Goal: Task Accomplishment & Management: Complete application form

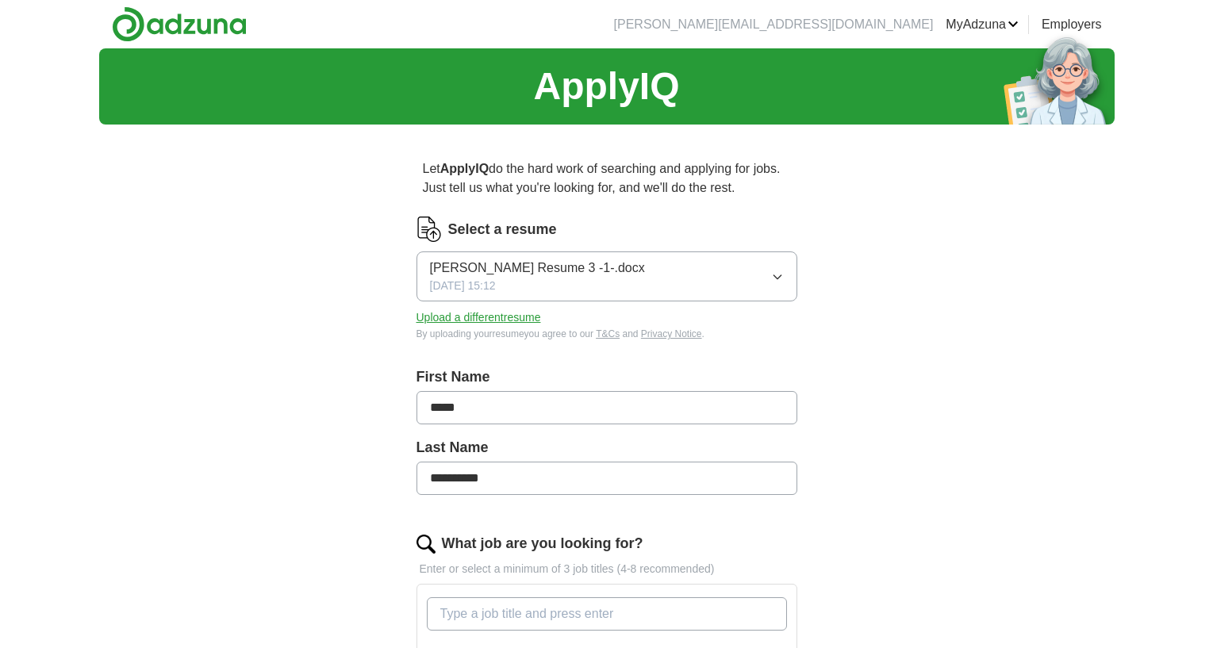
click at [505, 321] on button "Upload a different resume" at bounding box center [478, 317] width 125 height 17
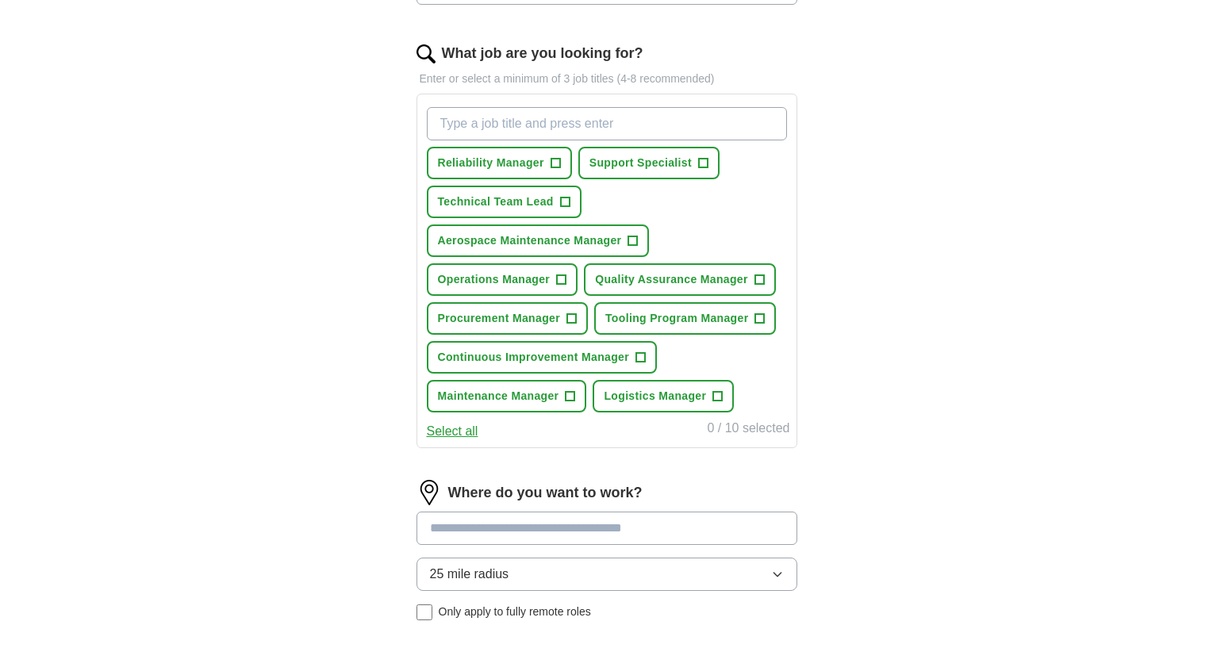
scroll to position [631, 0]
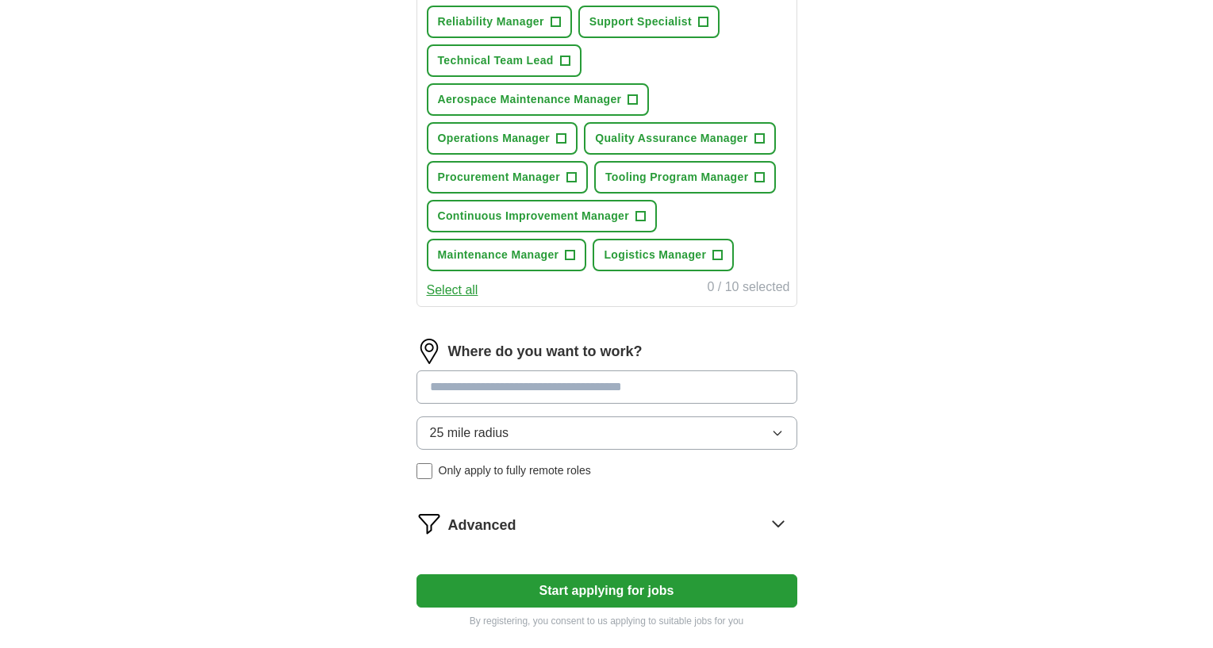
click at [680, 391] on input at bounding box center [606, 386] width 381 height 33
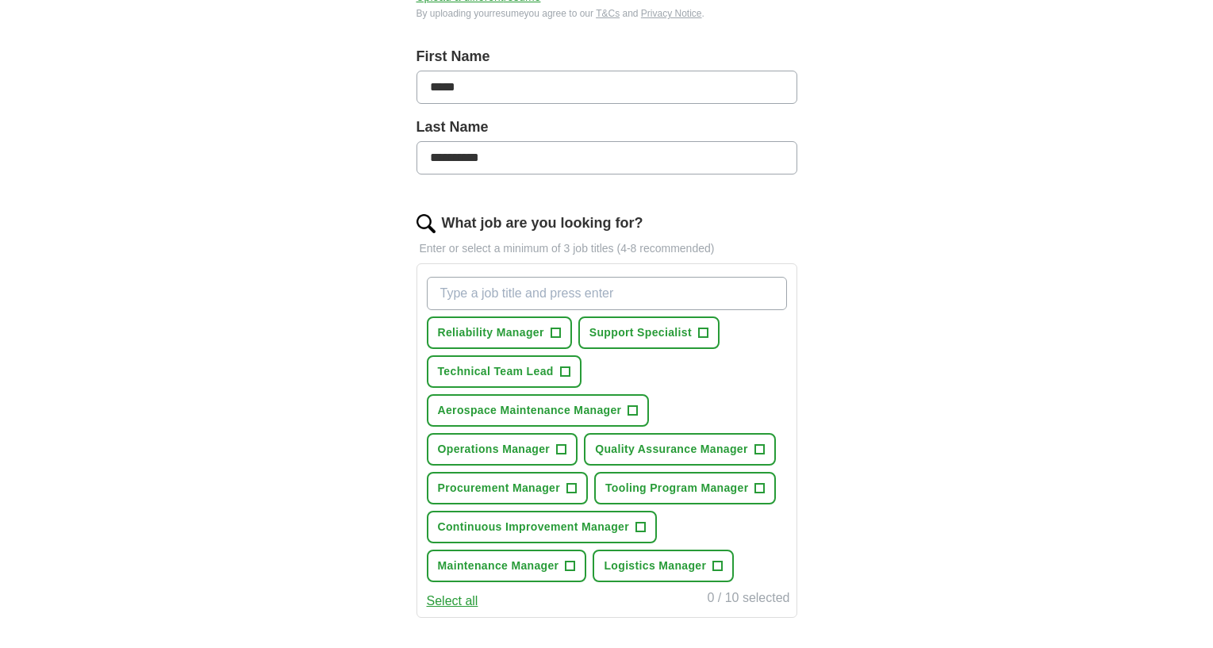
scroll to position [332, 0]
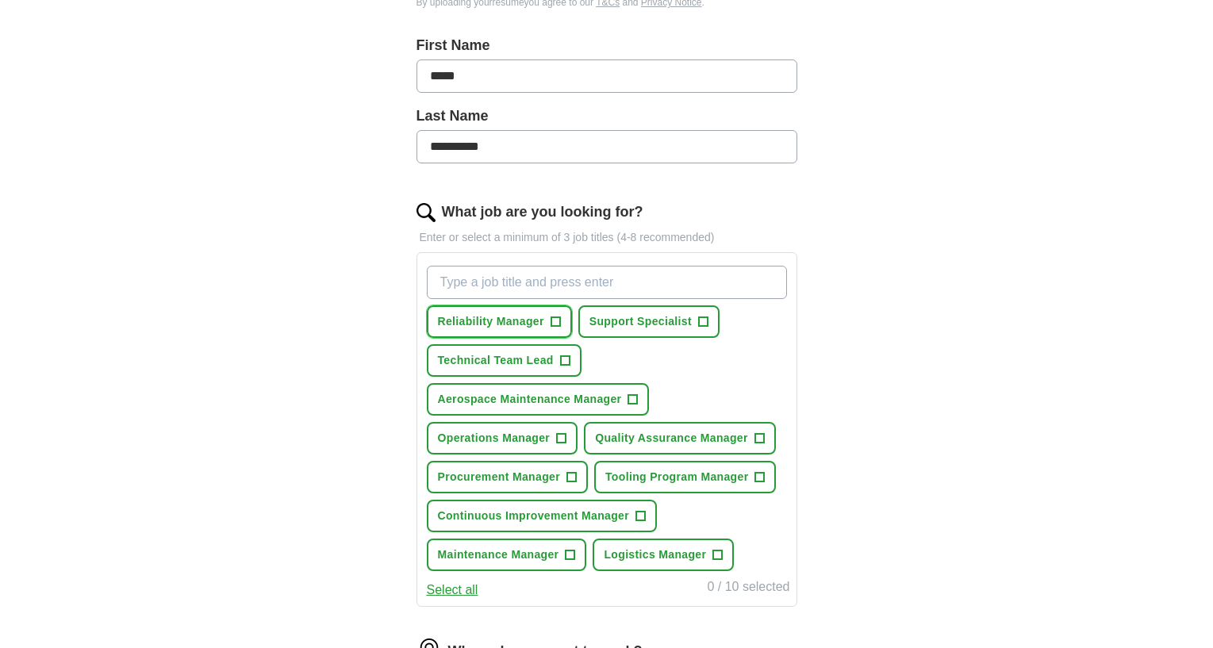
click at [558, 319] on span "+" at bounding box center [556, 322] width 10 height 13
click at [631, 397] on span "+" at bounding box center [633, 399] width 10 height 13
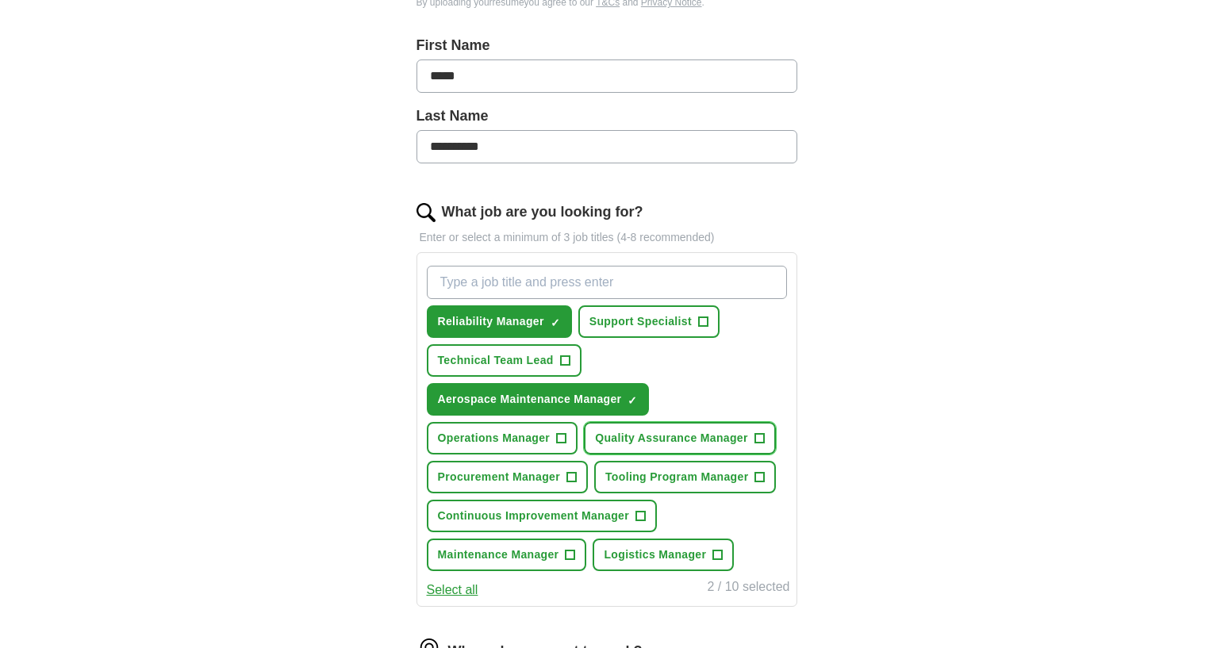
click at [764, 435] on span "+" at bounding box center [759, 438] width 10 height 13
click at [564, 436] on span "+" at bounding box center [562, 438] width 10 height 13
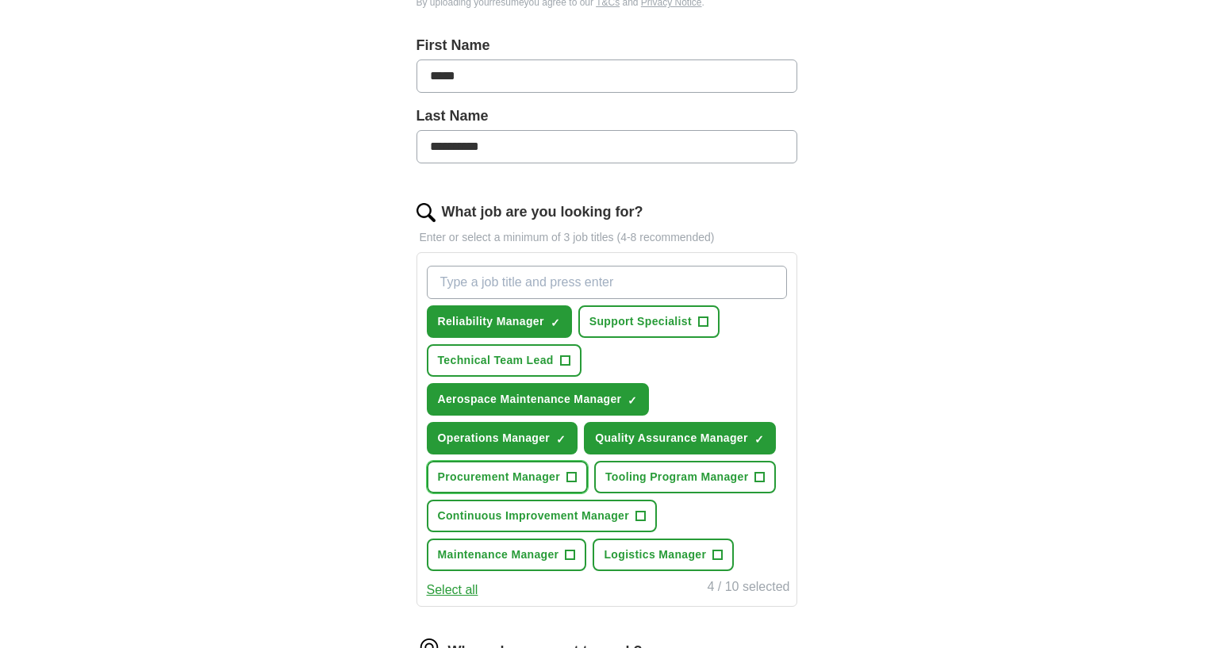
click at [572, 474] on span "+" at bounding box center [571, 477] width 10 height 13
click at [761, 480] on span "+" at bounding box center [760, 477] width 10 height 13
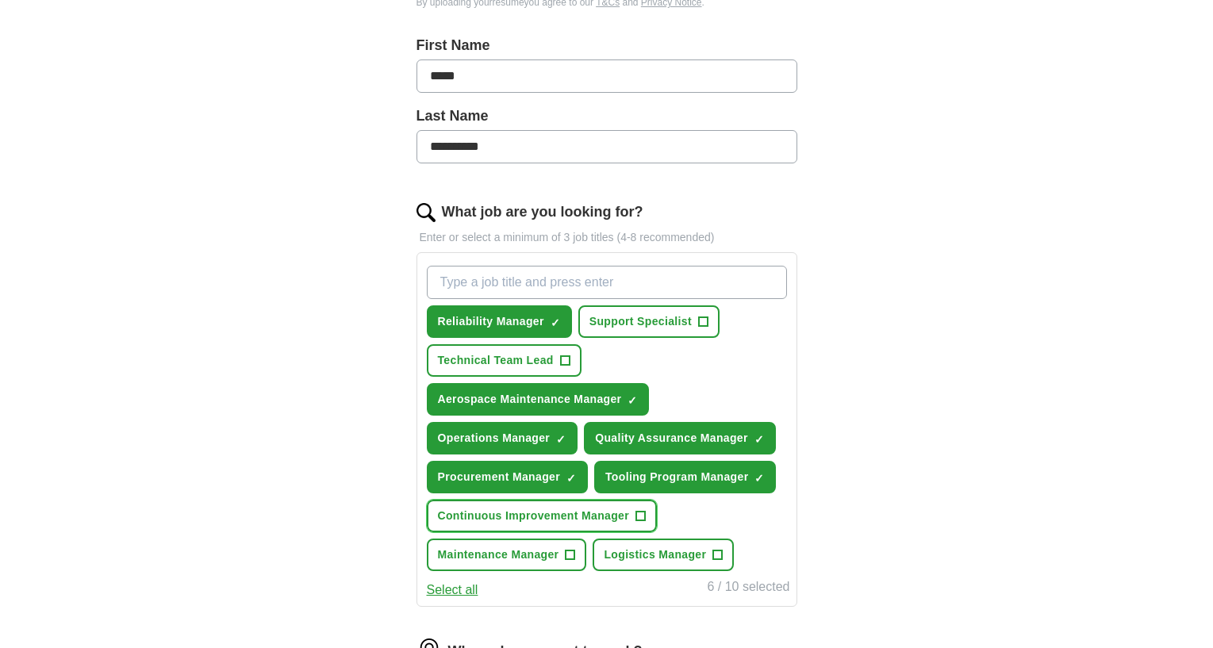
click at [638, 514] on span "+" at bounding box center [641, 516] width 10 height 13
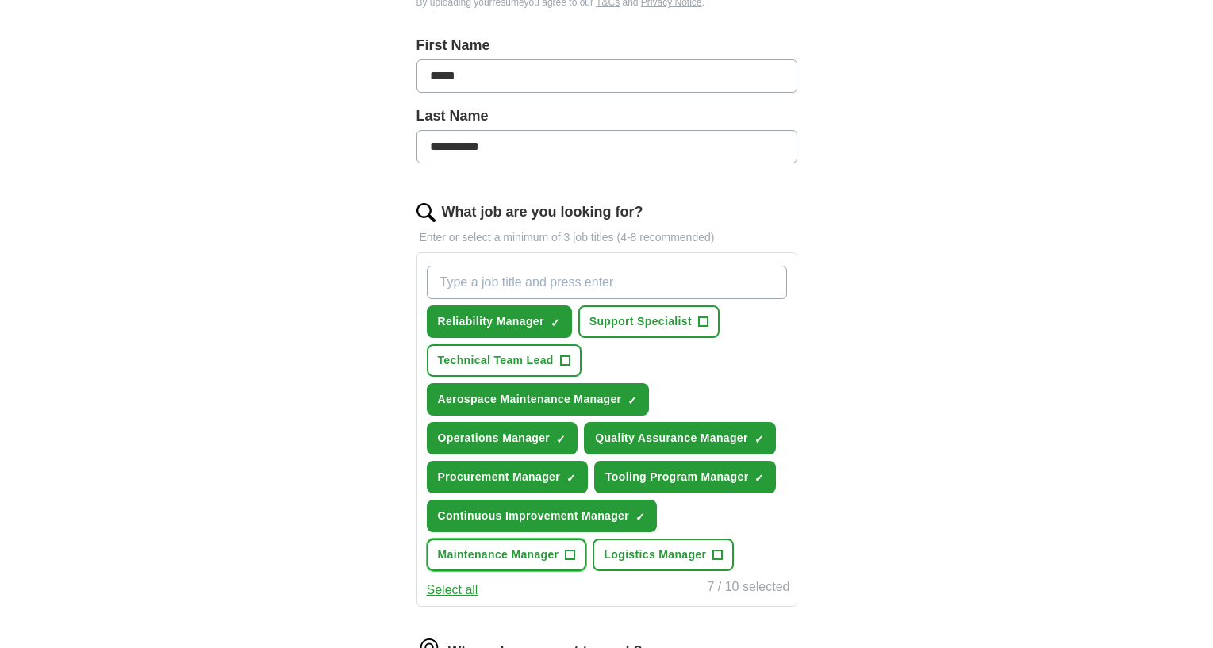
click at [574, 554] on span "+" at bounding box center [571, 555] width 10 height 13
click at [718, 555] on span "+" at bounding box center [718, 555] width 10 height 13
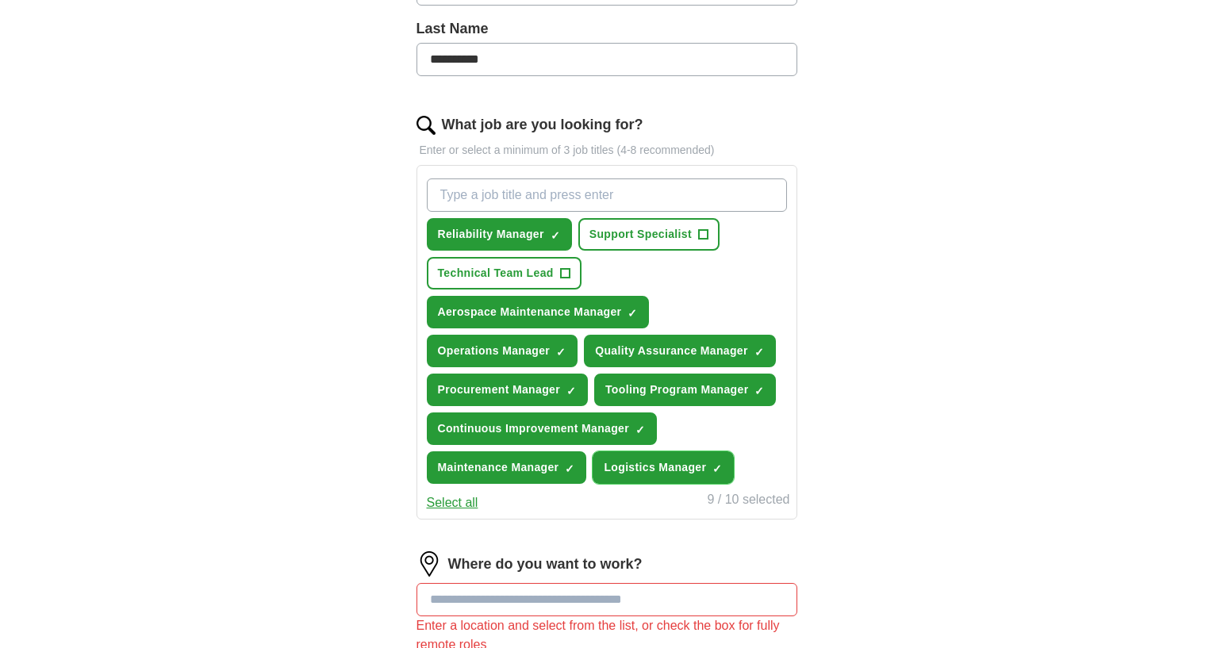
scroll to position [585, 0]
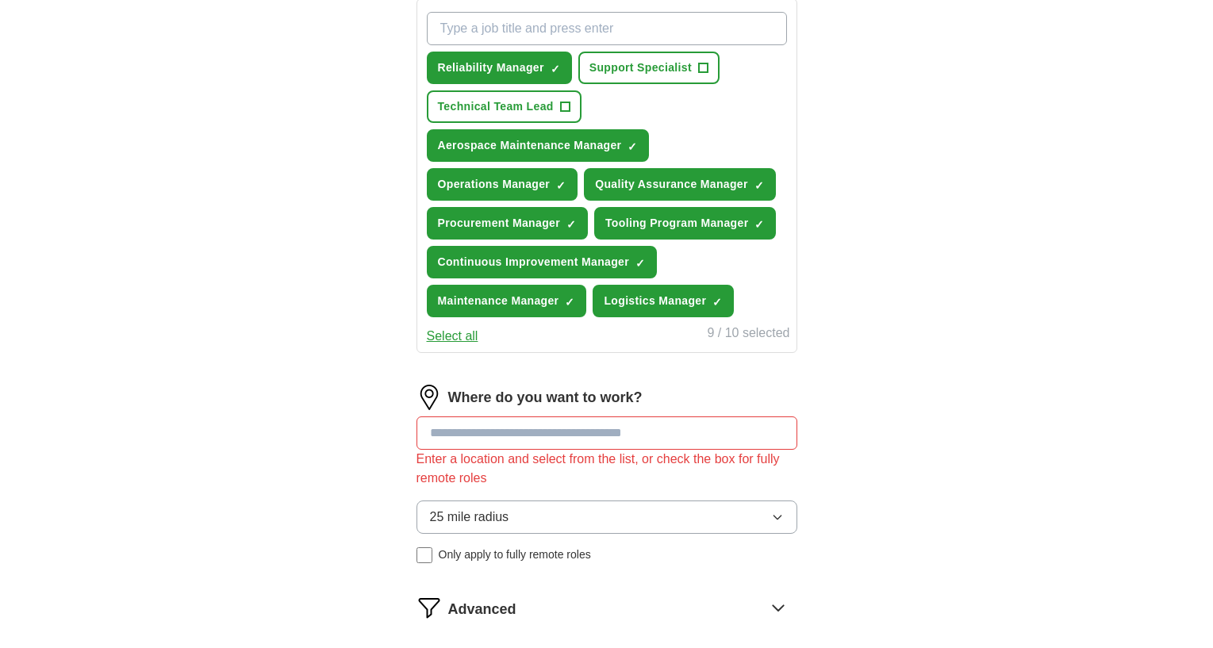
click at [656, 439] on input at bounding box center [606, 432] width 381 height 33
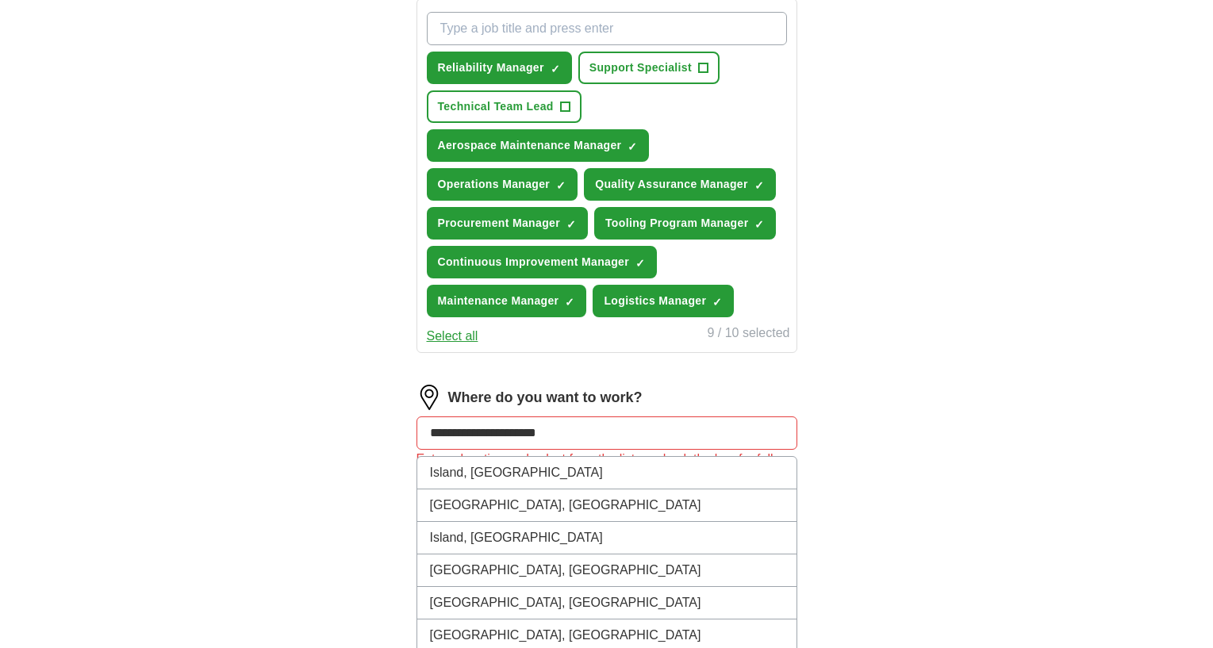
type input "**********"
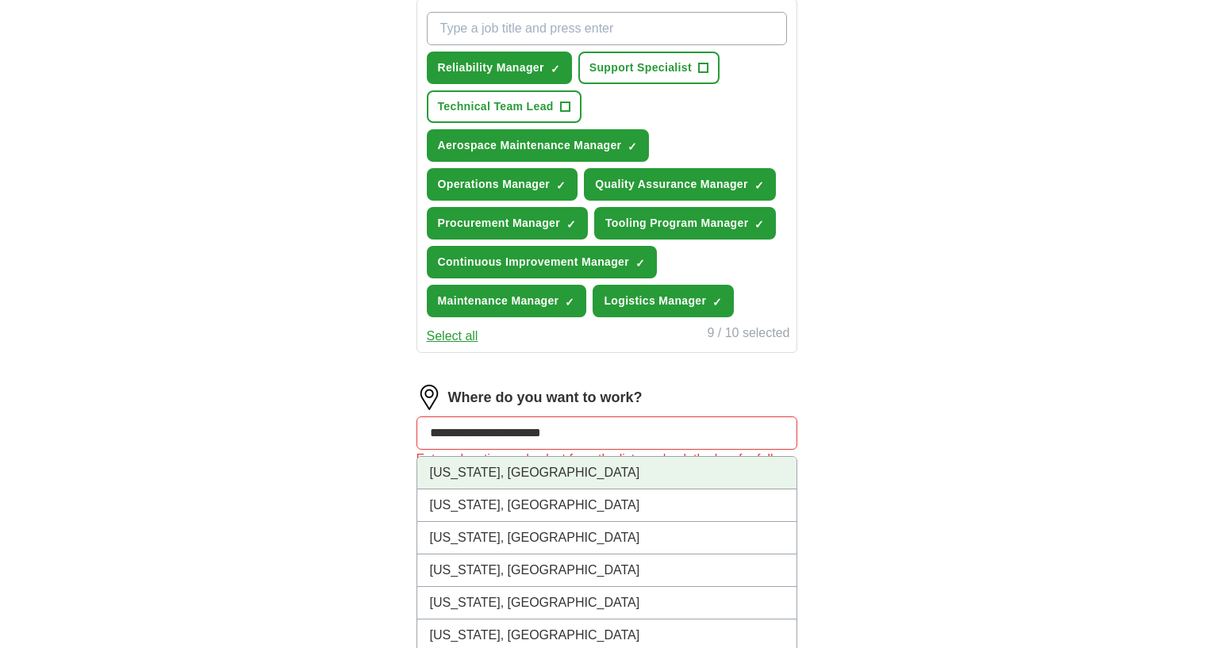
click at [593, 478] on li "[US_STATE], [GEOGRAPHIC_DATA]" at bounding box center [606, 473] width 379 height 33
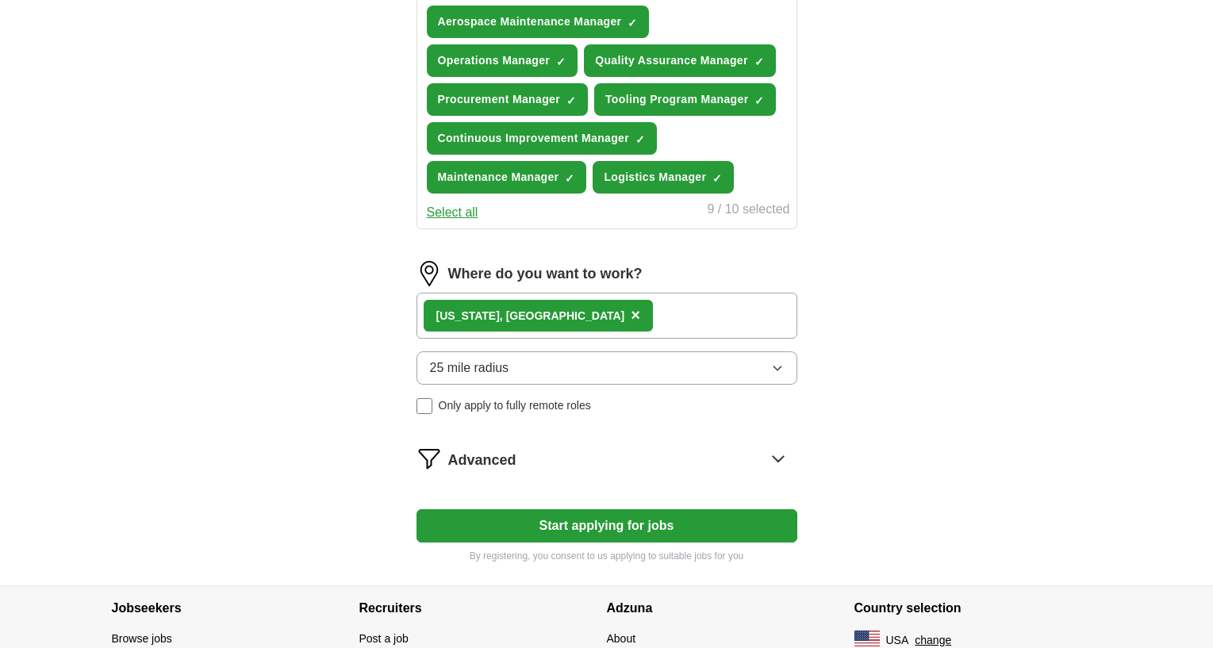
scroll to position [712, 0]
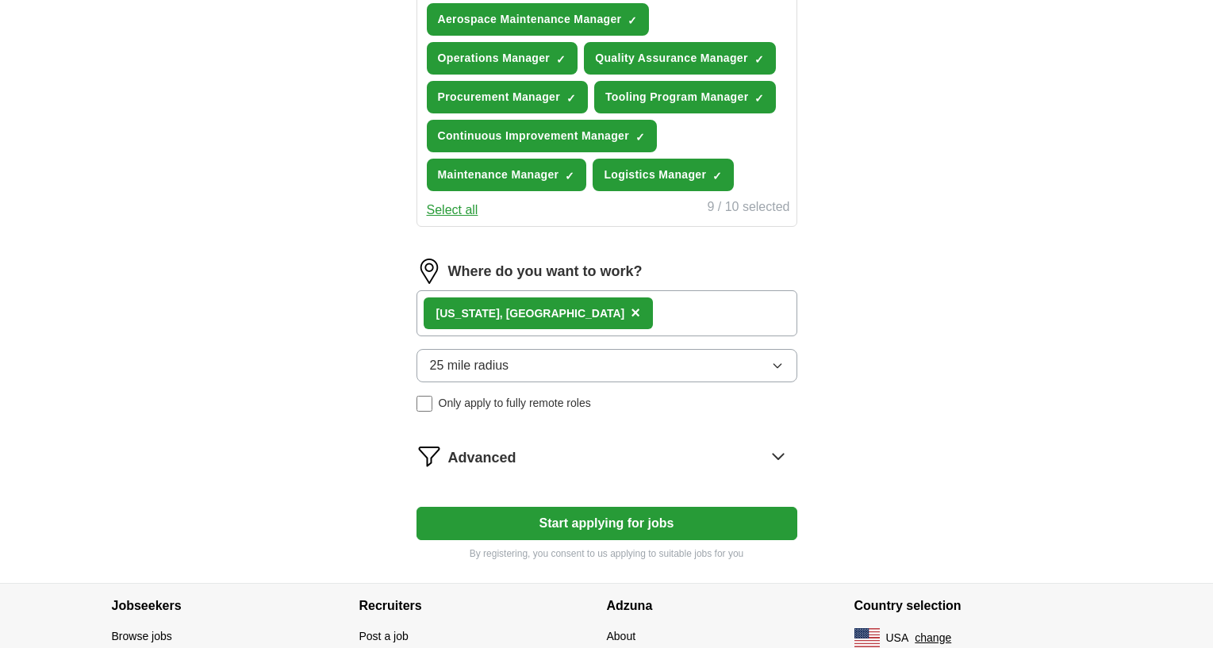
click at [728, 366] on button "25 mile radius" at bounding box center [606, 365] width 381 height 33
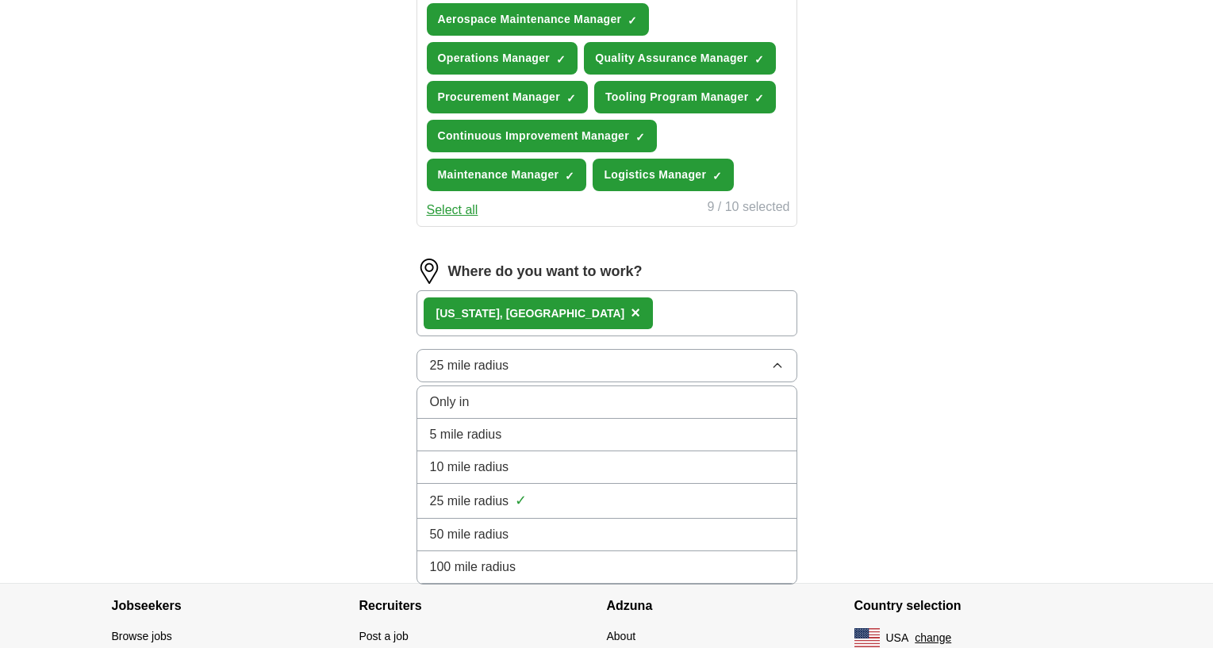
click at [544, 478] on li "10 mile radius" at bounding box center [606, 467] width 379 height 33
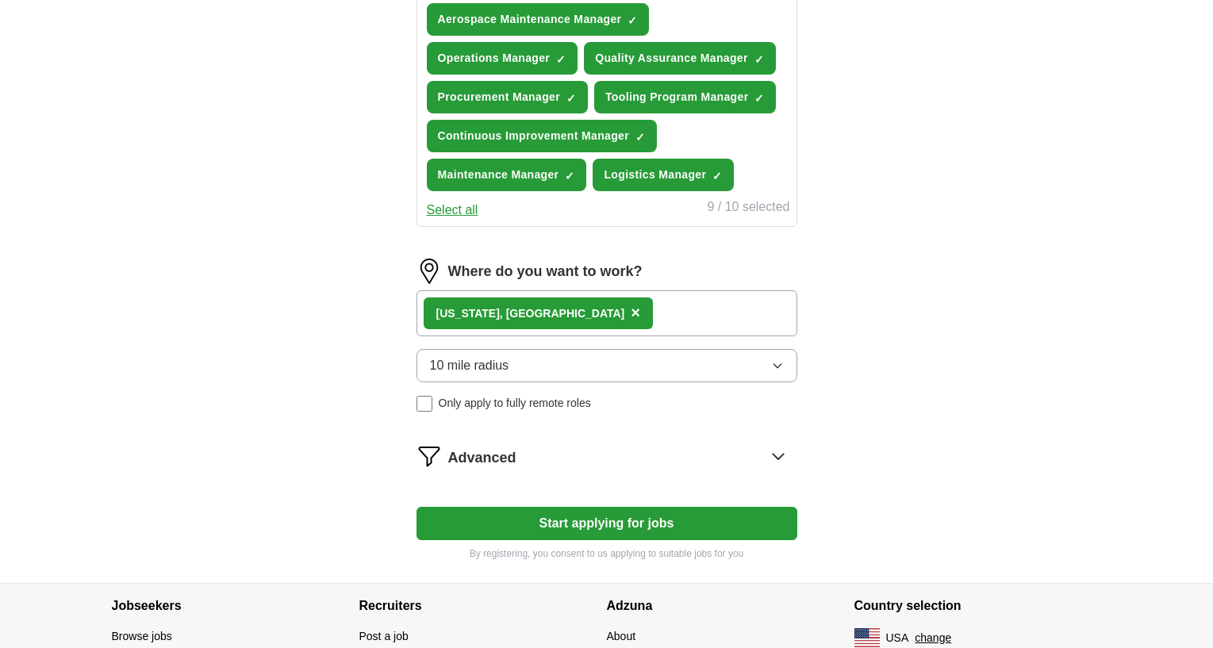
click at [697, 516] on button "Start applying for jobs" at bounding box center [606, 523] width 381 height 33
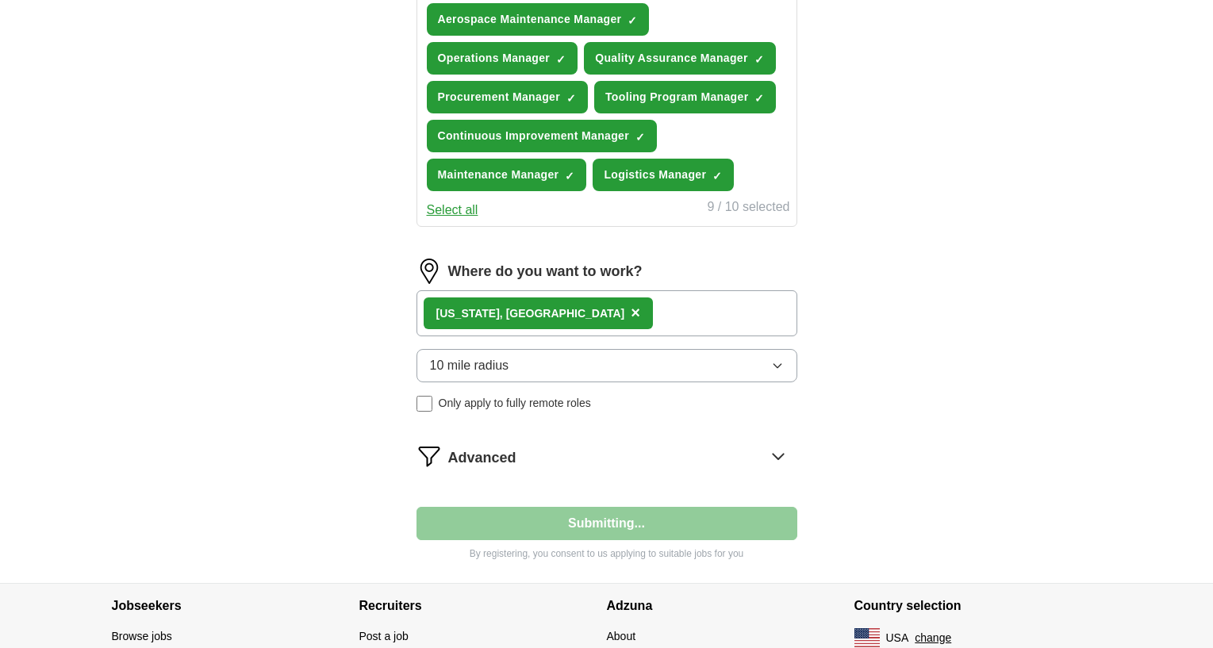
select select "**"
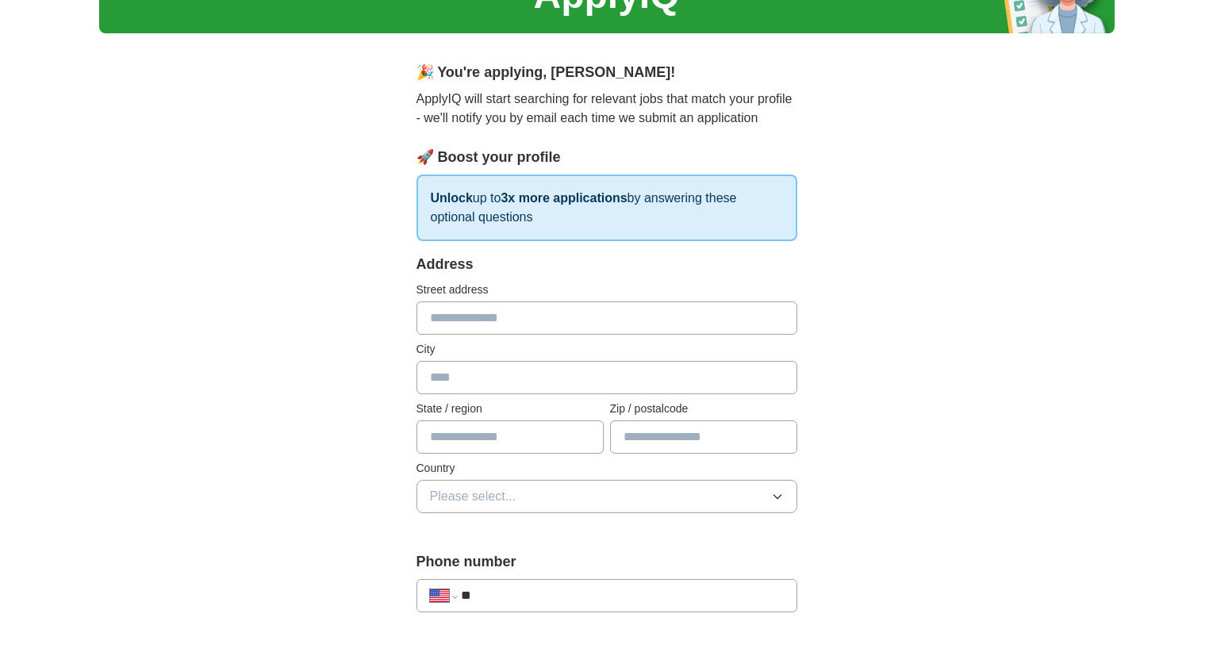
scroll to position [0, 0]
